Goal: Task Accomplishment & Management: Manage account settings

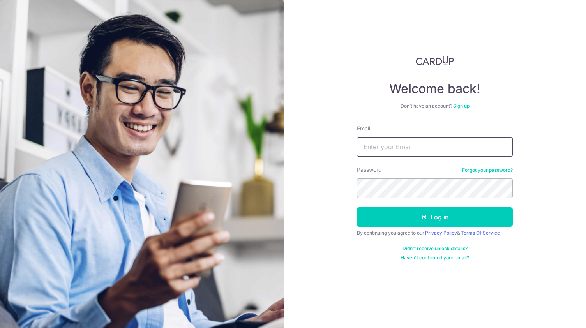
type input "[EMAIL_ADDRESS][DOMAIN_NAME]"
click at [532, 187] on div "Welcome back! Don’t have an account? Sign up Email fabien.low@vinora.com.sg Pas…" at bounding box center [434, 164] width 302 height 328
click at [532, 184] on div "Welcome back! Don’t have an account? Sign up Email fabien.low@vinora.com.sg Pas…" at bounding box center [434, 164] width 302 height 328
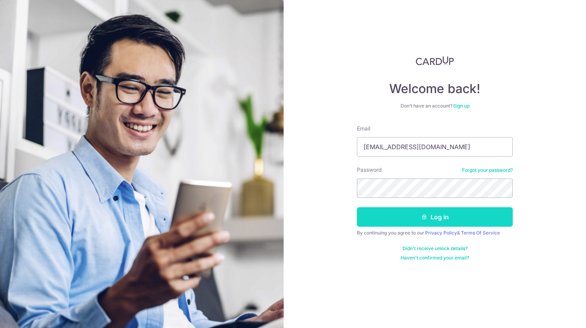
click at [463, 213] on button "Log in" at bounding box center [435, 216] width 156 height 19
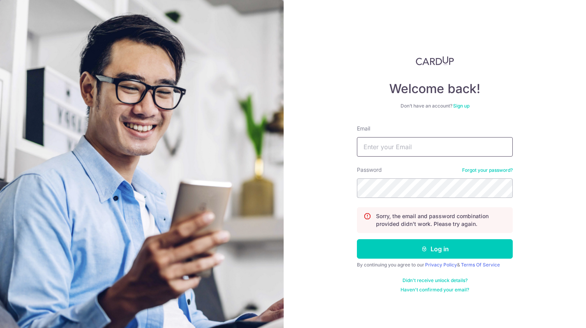
type input "[EMAIL_ADDRESS][DOMAIN_NAME]"
click at [357, 239] on button "Log in" at bounding box center [435, 248] width 156 height 19
type input "[EMAIL_ADDRESS][DOMAIN_NAME]"
click at [357, 239] on button "Log in" at bounding box center [435, 248] width 156 height 19
type input "[EMAIL_ADDRESS][DOMAIN_NAME]"
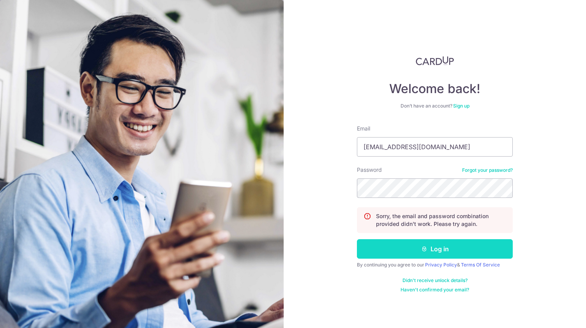
click at [430, 246] on button "Log in" at bounding box center [435, 248] width 156 height 19
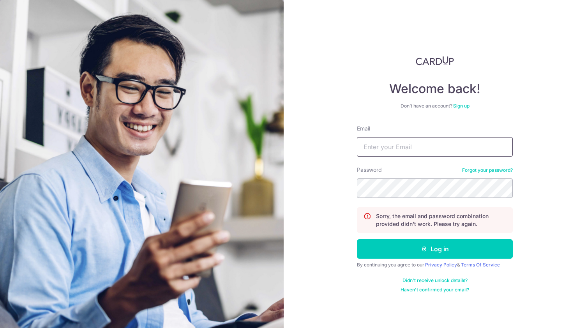
type input "[EMAIL_ADDRESS][DOMAIN_NAME]"
click at [357, 239] on button "Log in" at bounding box center [435, 248] width 156 height 19
type input "[EMAIL_ADDRESS][DOMAIN_NAME]"
click at [357, 239] on button "Log in" at bounding box center [435, 248] width 156 height 19
type input "[EMAIL_ADDRESS][DOMAIN_NAME]"
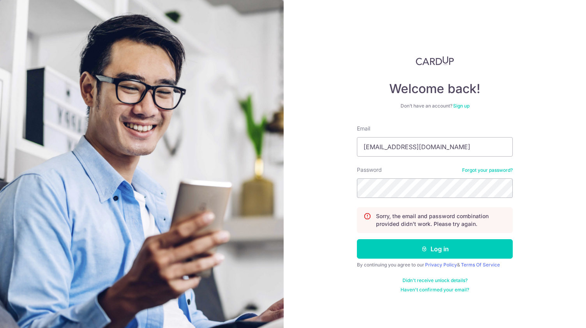
click at [532, 236] on div "Welcome back! Don’t have an account? Sign up Email fabien.low@vinora.com.sg Pas…" at bounding box center [434, 164] width 302 height 328
click at [485, 171] on link "Forgot your password?" at bounding box center [487, 170] width 51 height 6
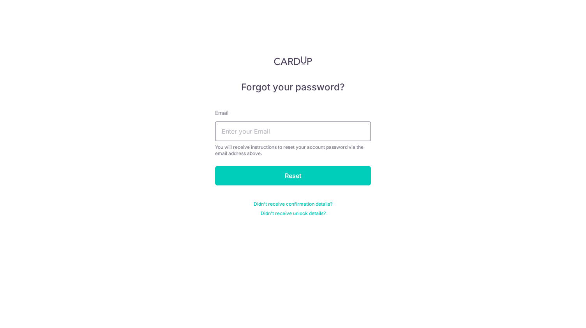
click at [301, 133] on input "text" at bounding box center [293, 130] width 156 height 19
type input "fabien.low@vinora.com.sg"
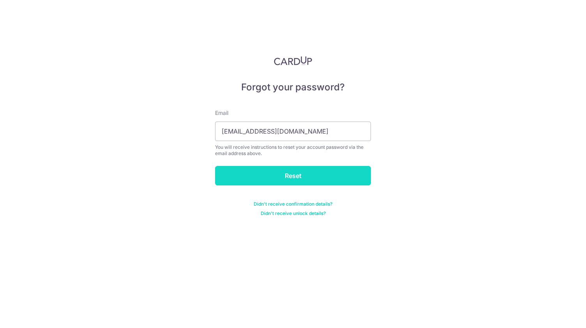
click at [313, 172] on input "Reset" at bounding box center [293, 175] width 156 height 19
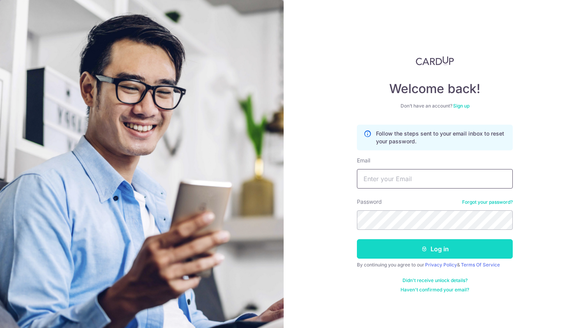
type input "[EMAIL_ADDRESS][DOMAIN_NAME]"
click at [418, 249] on button "Log in" at bounding box center [435, 248] width 156 height 19
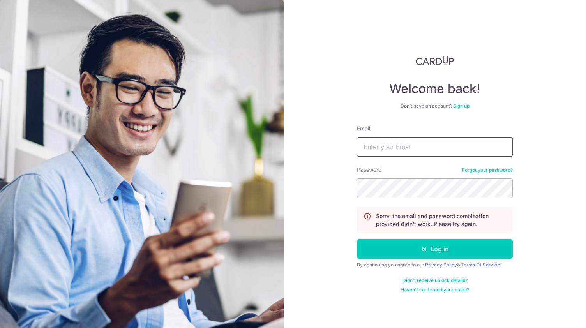
type input "fabien.low@vinora.com.sg"
click at [489, 176] on div "Password Forgot your password?" at bounding box center [435, 182] width 156 height 32
click at [487, 169] on link "Forgot your password?" at bounding box center [487, 170] width 51 height 6
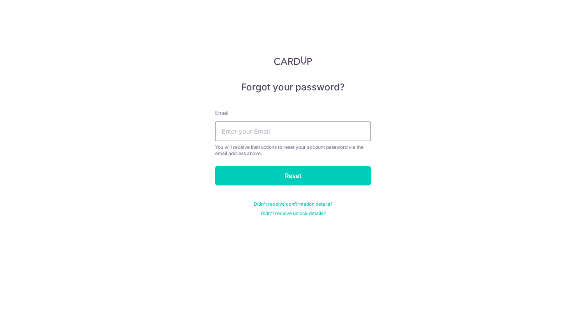
click at [335, 137] on input "text" at bounding box center [293, 130] width 156 height 19
type input "fabien.low@vinora.com.sg"
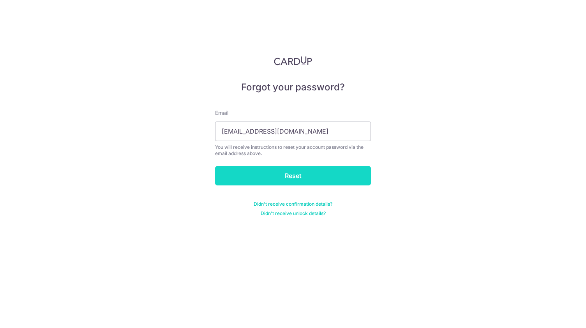
click at [320, 181] on input "Reset" at bounding box center [293, 175] width 156 height 19
